Goal: Task Accomplishment & Management: Use online tool/utility

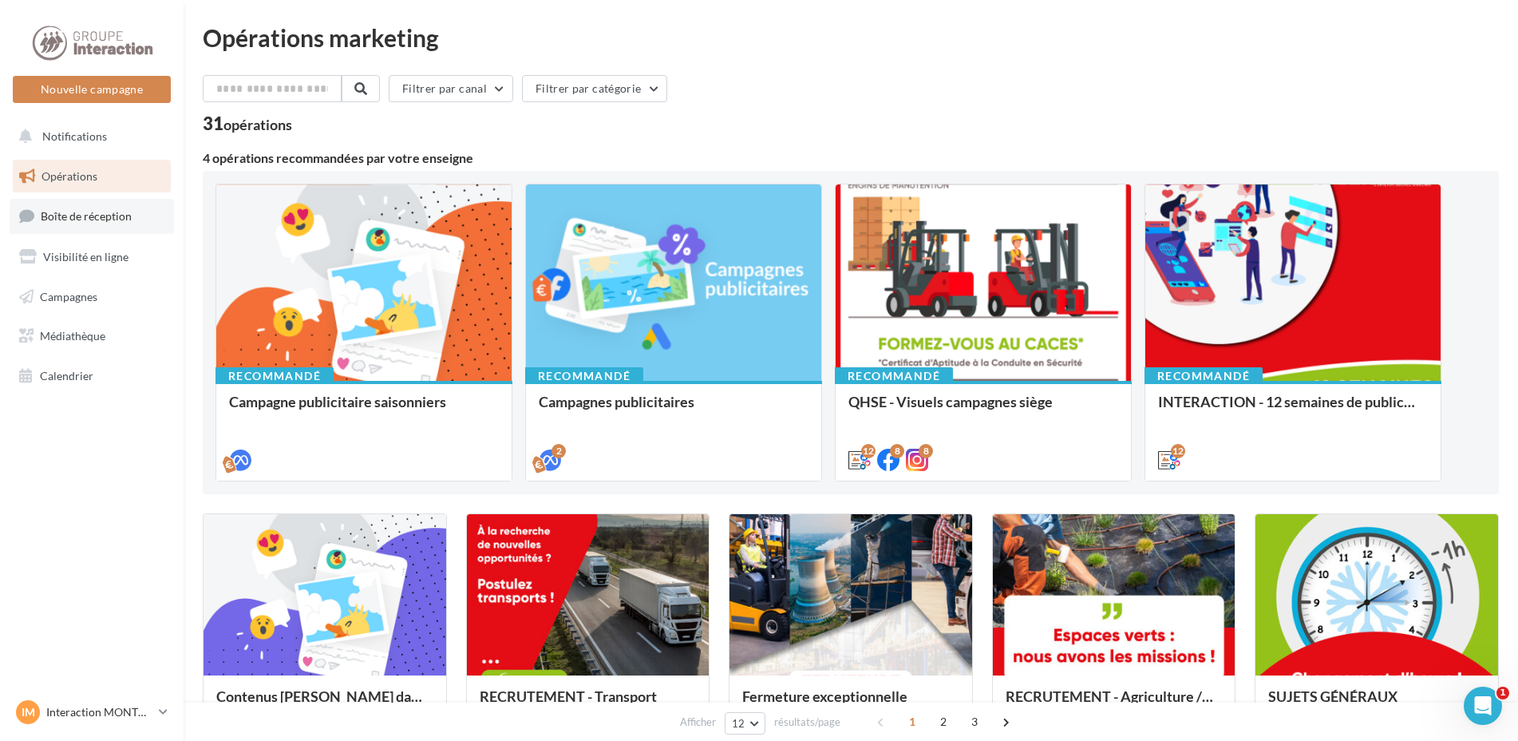
click at [84, 219] on span "Boîte de réception" at bounding box center [86, 216] width 91 height 14
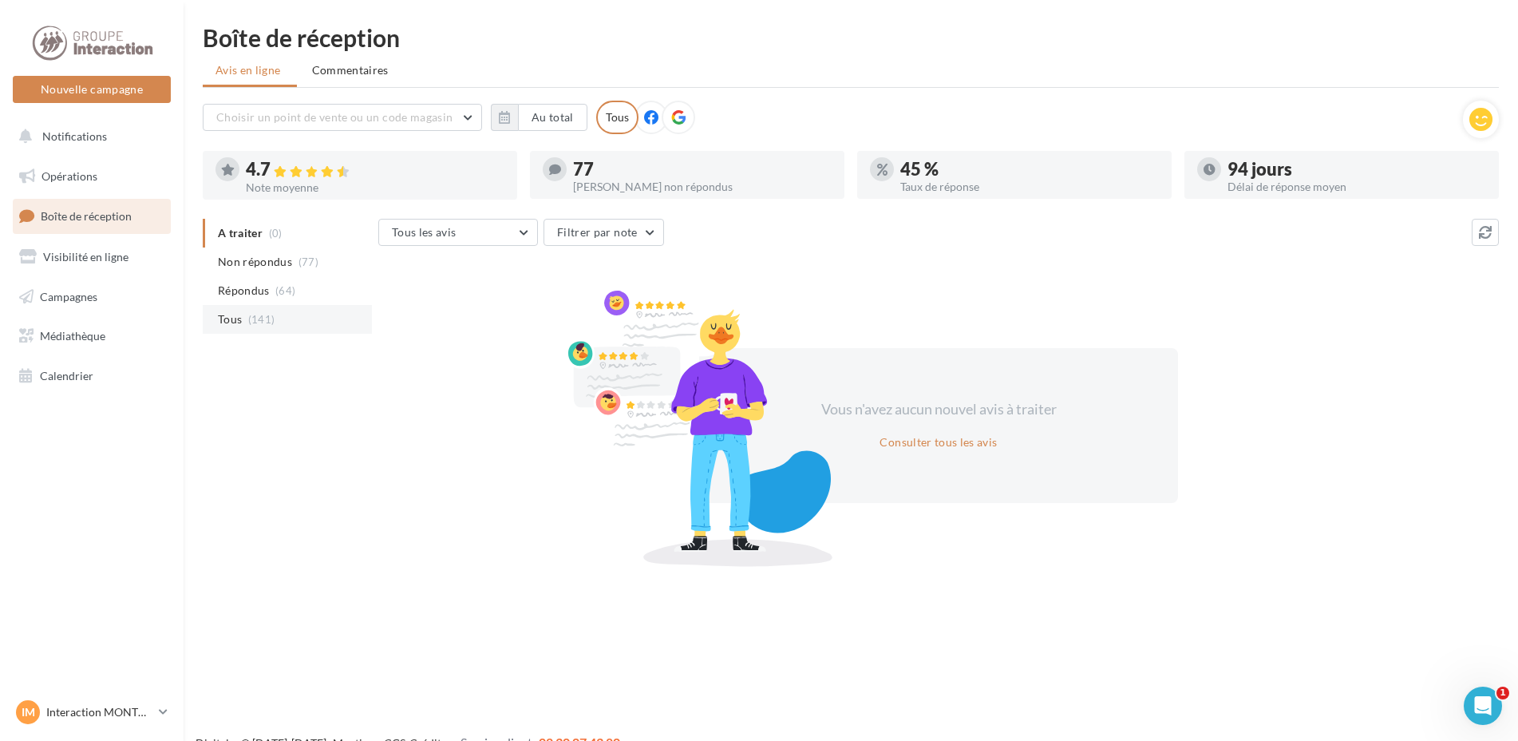
click at [241, 319] on span "Tous" at bounding box center [230, 319] width 24 height 16
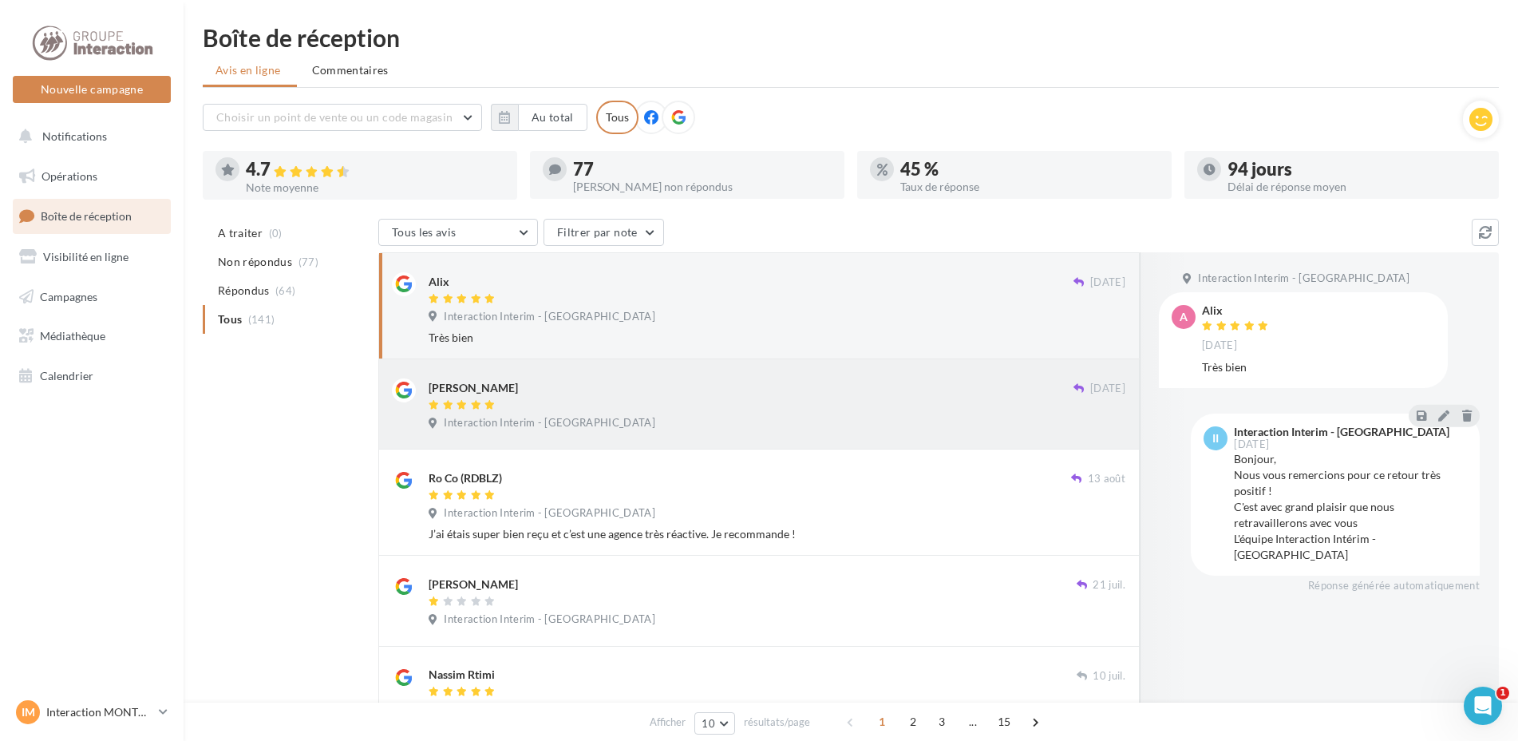
click at [538, 423] on span "Interaction Interim - [GEOGRAPHIC_DATA]" at bounding box center [550, 423] width 212 height 14
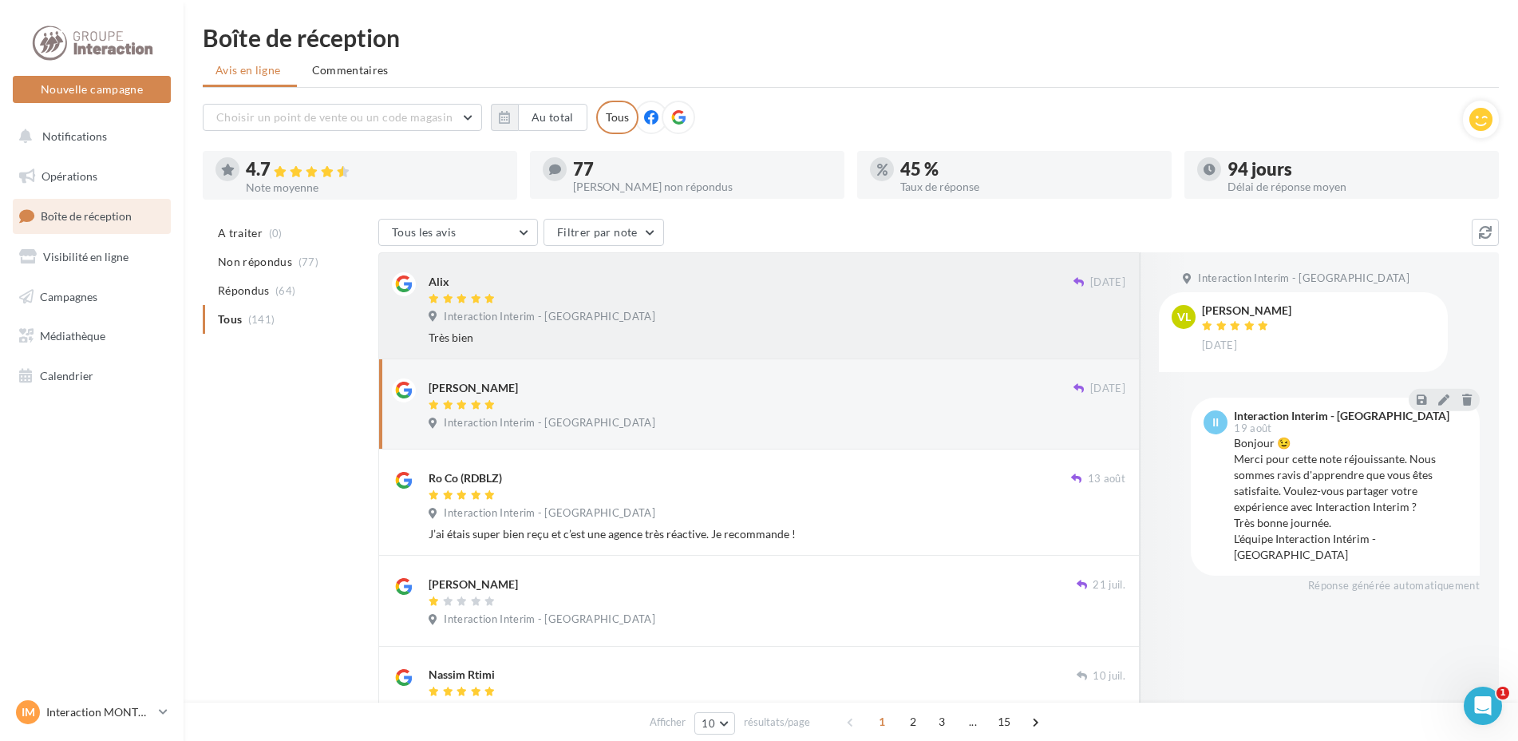
click at [537, 310] on span "Interaction Interim - [GEOGRAPHIC_DATA]" at bounding box center [550, 317] width 212 height 14
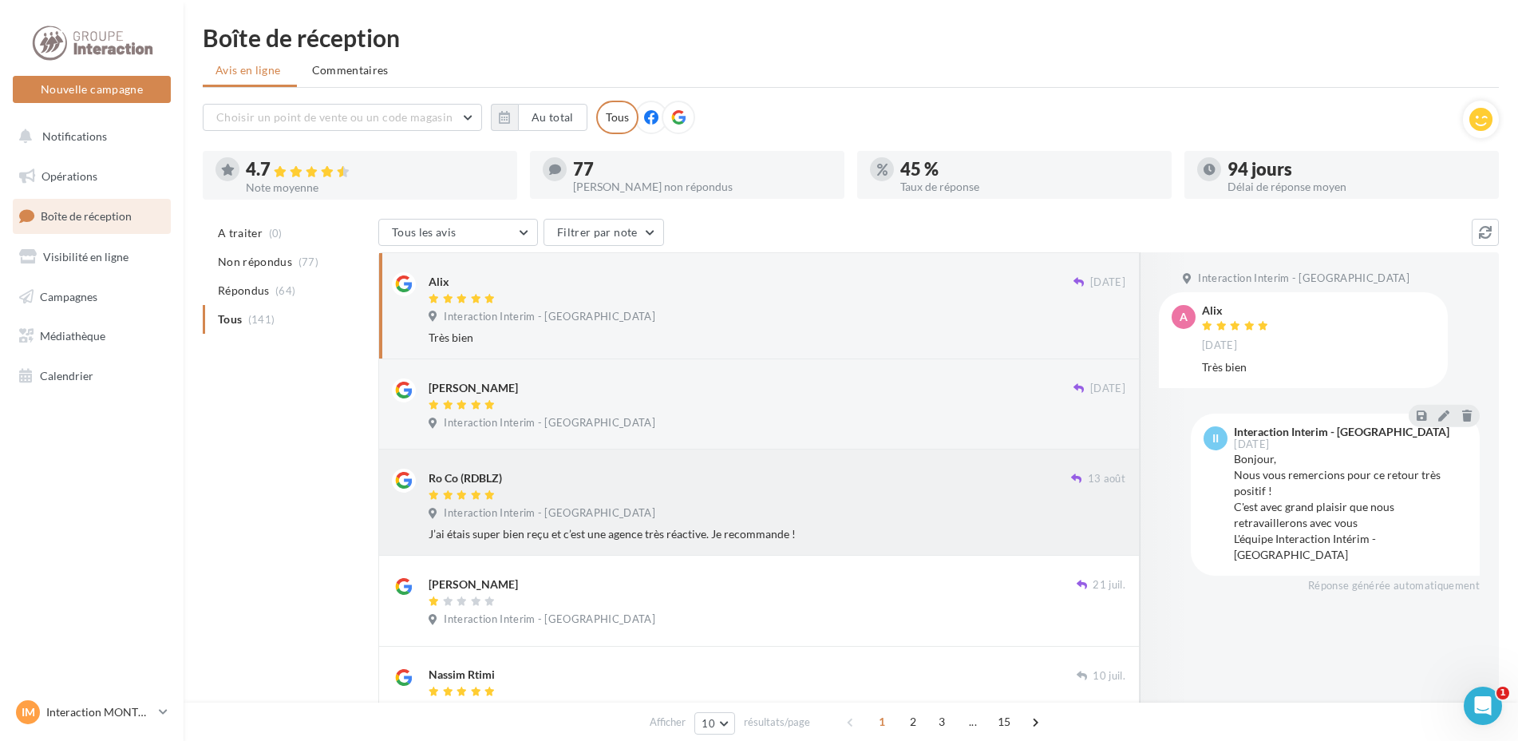
click at [507, 517] on span "Interaction Interim - [GEOGRAPHIC_DATA]" at bounding box center [550, 513] width 212 height 14
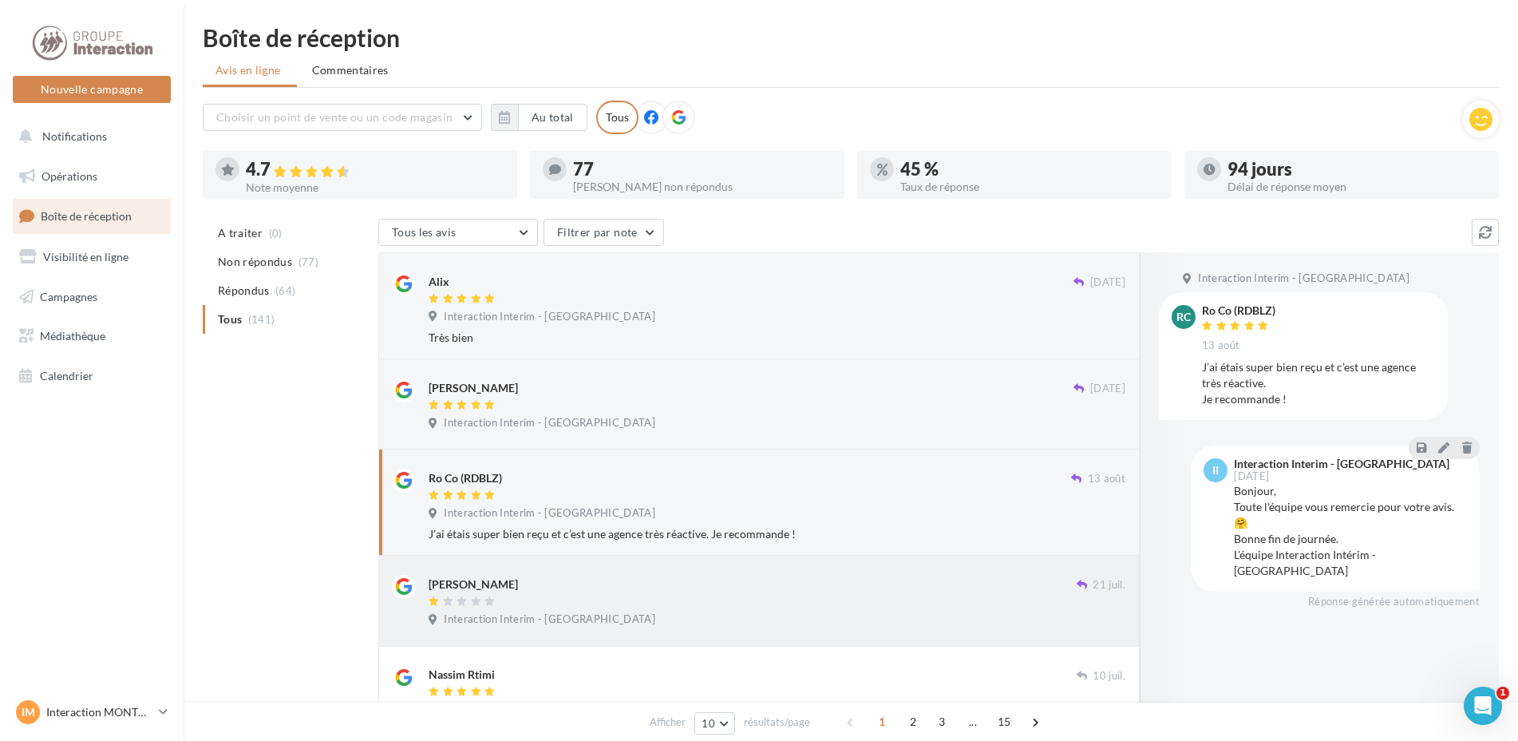
click at [501, 604] on div at bounding box center [753, 603] width 648 height 14
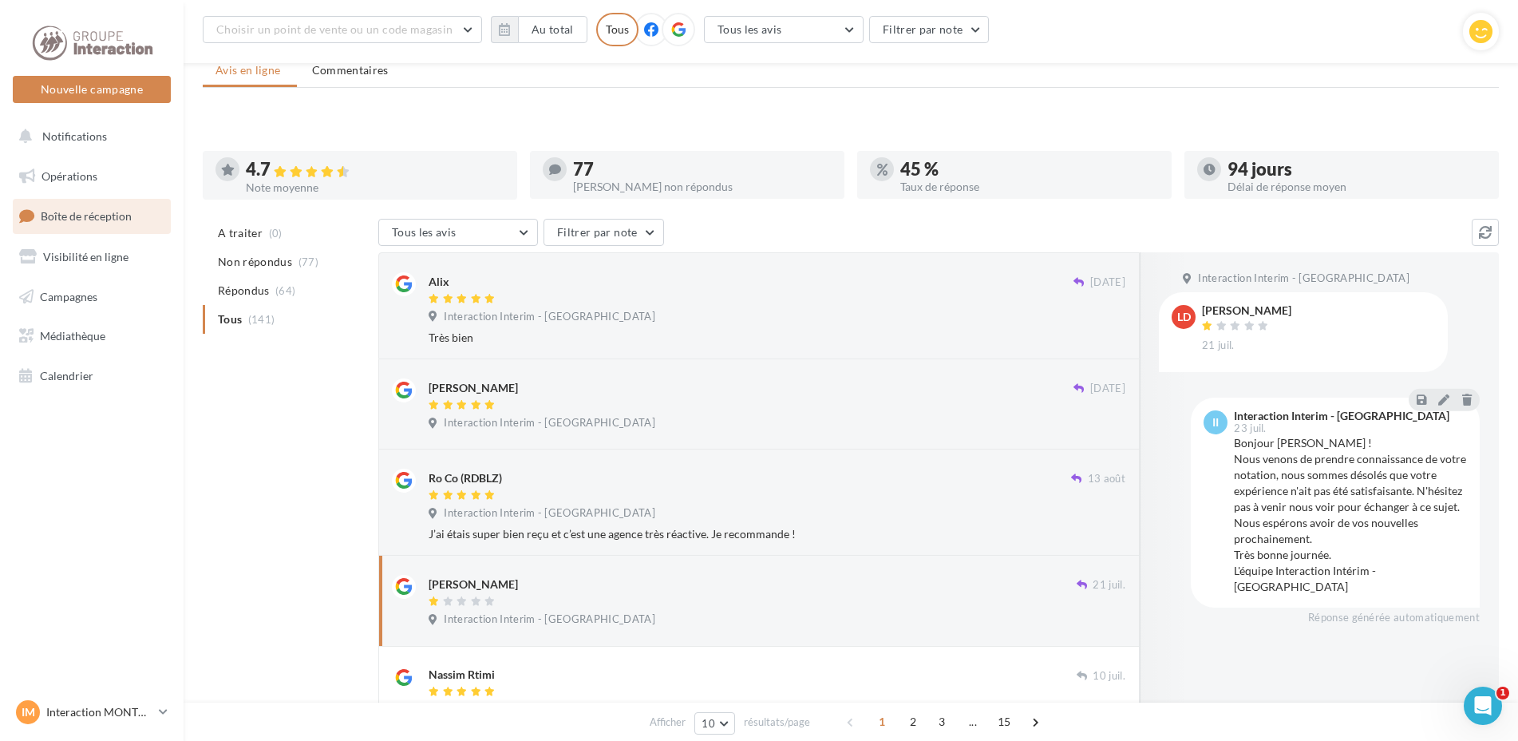
scroll to position [172, 0]
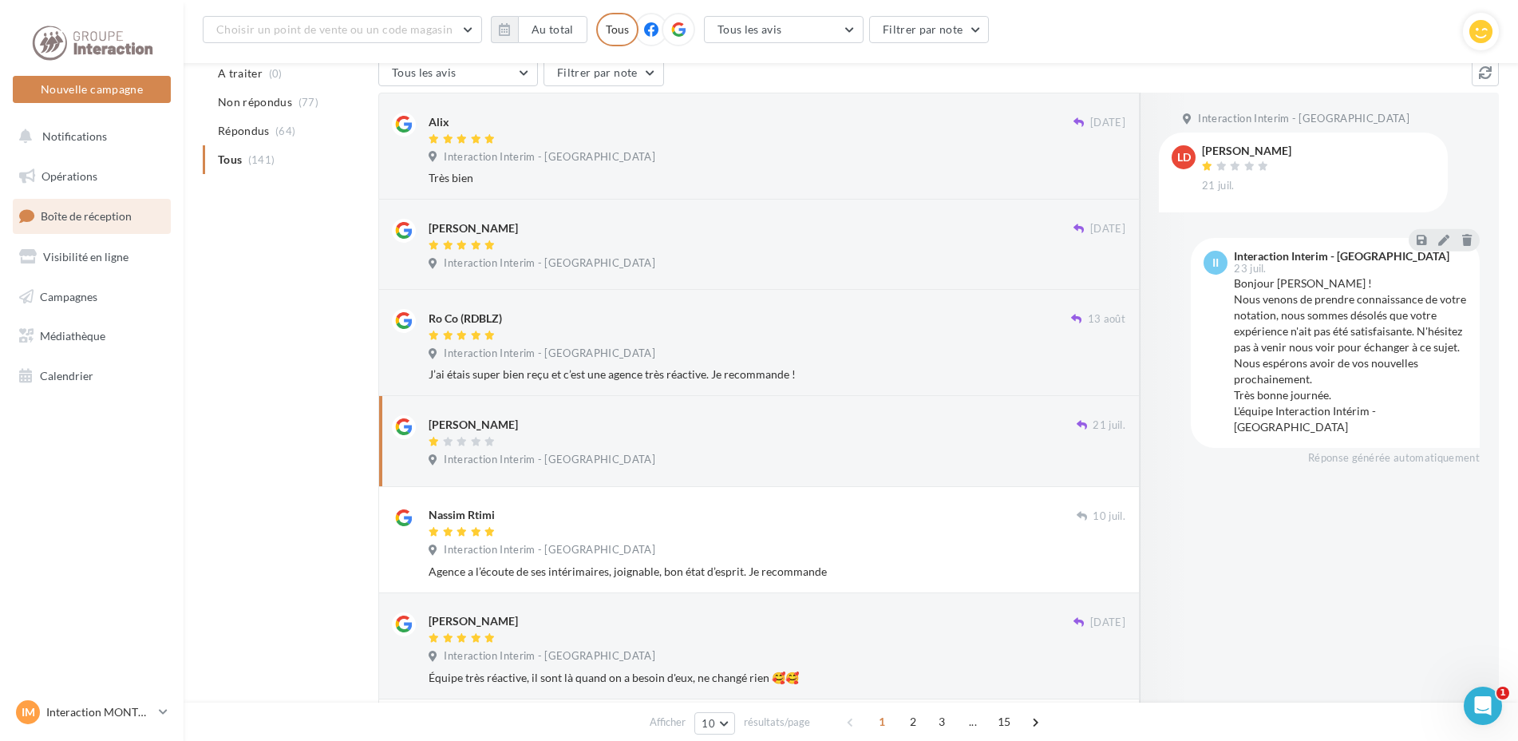
click at [513, 441] on div at bounding box center [753, 443] width 648 height 14
